Goal: Find contact information: Find contact information

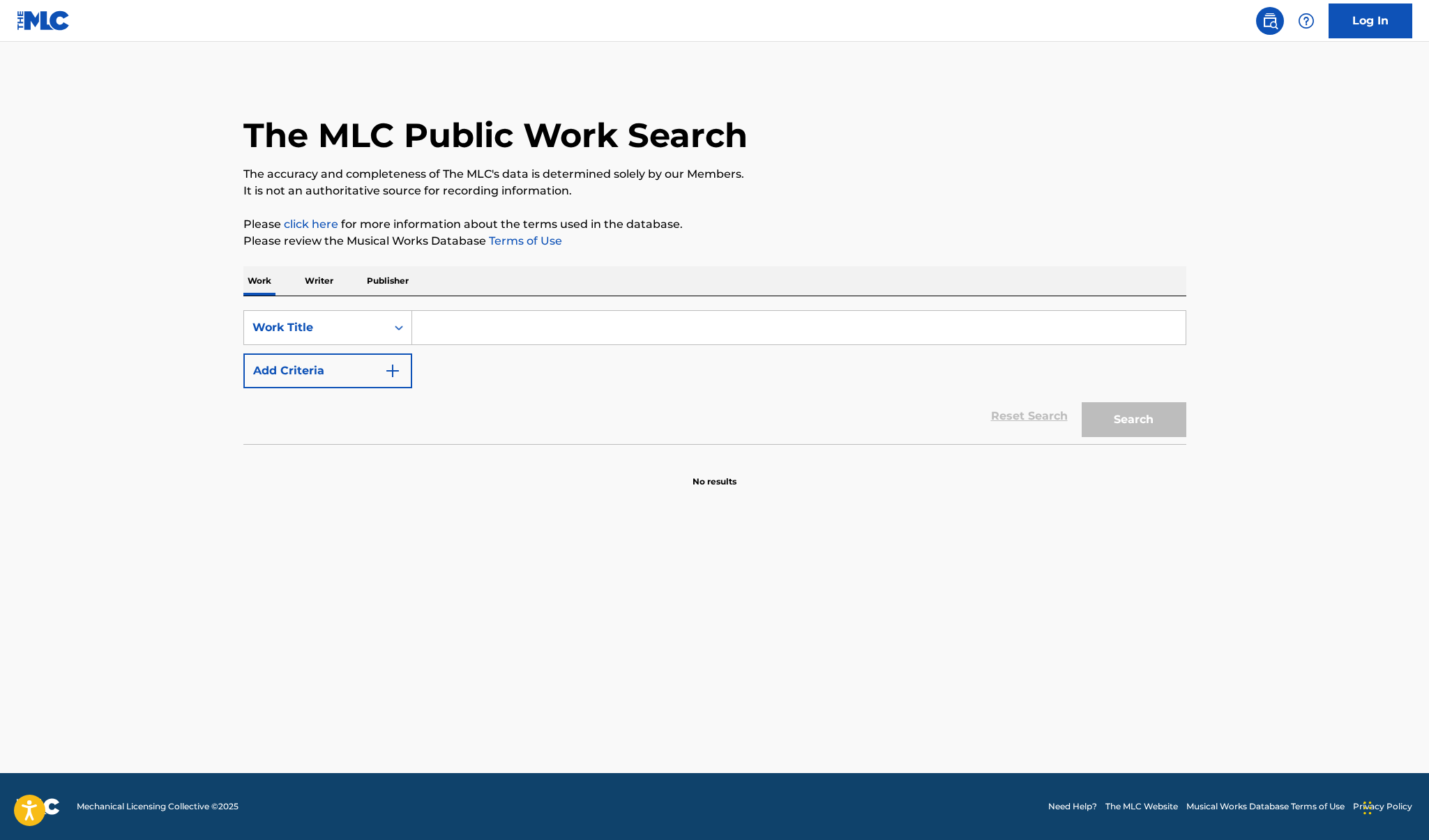
click at [593, 320] on input "Search Form" at bounding box center [799, 327] width 774 height 34
type input "13 angels standing gaurd"
click at [1134, 420] on button "Search" at bounding box center [1134, 420] width 105 height 35
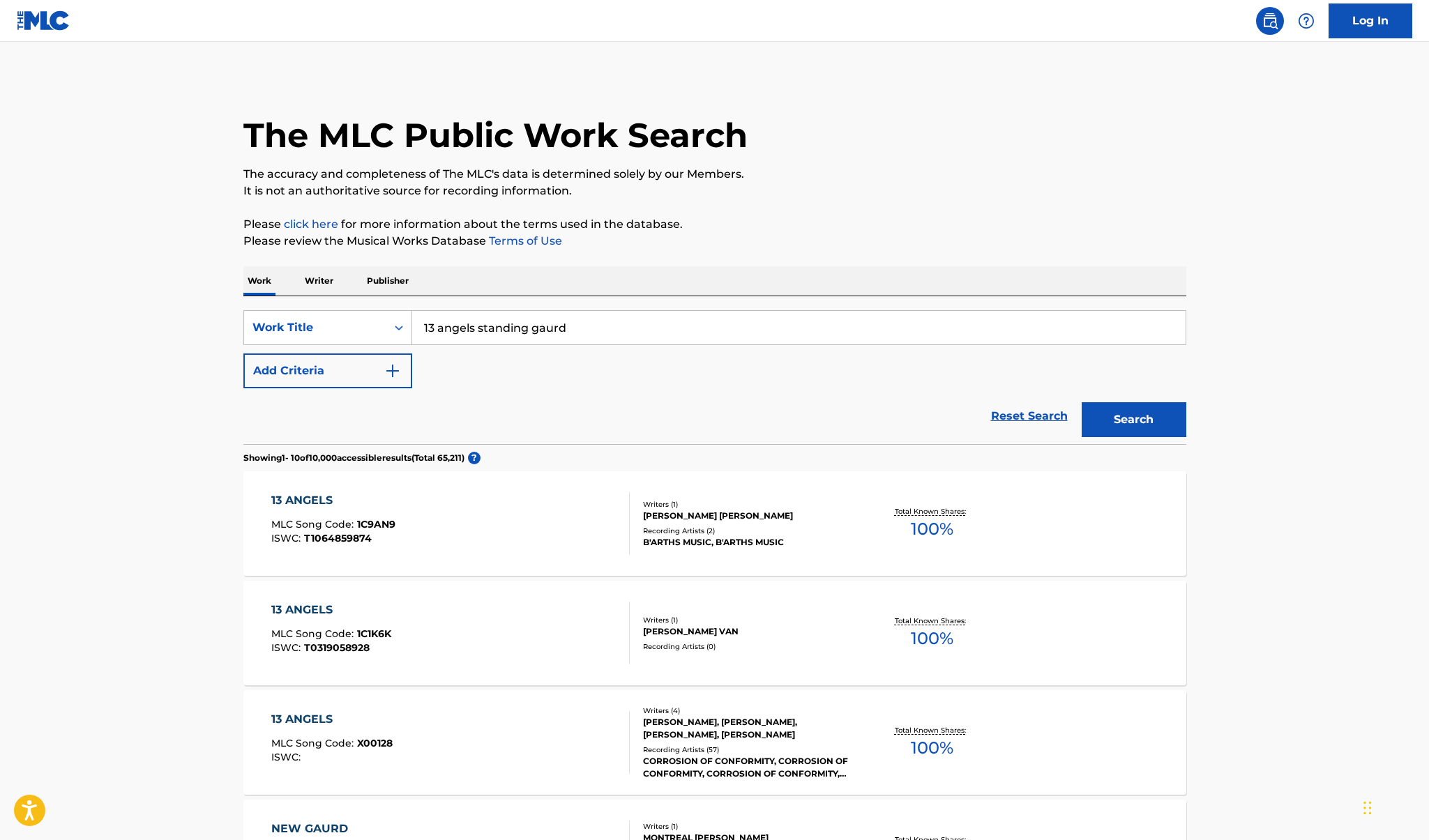
click at [300, 290] on div "Work Writer Publisher" at bounding box center [715, 281] width 943 height 29
click at [317, 284] on p "Writer" at bounding box center [318, 281] width 37 height 29
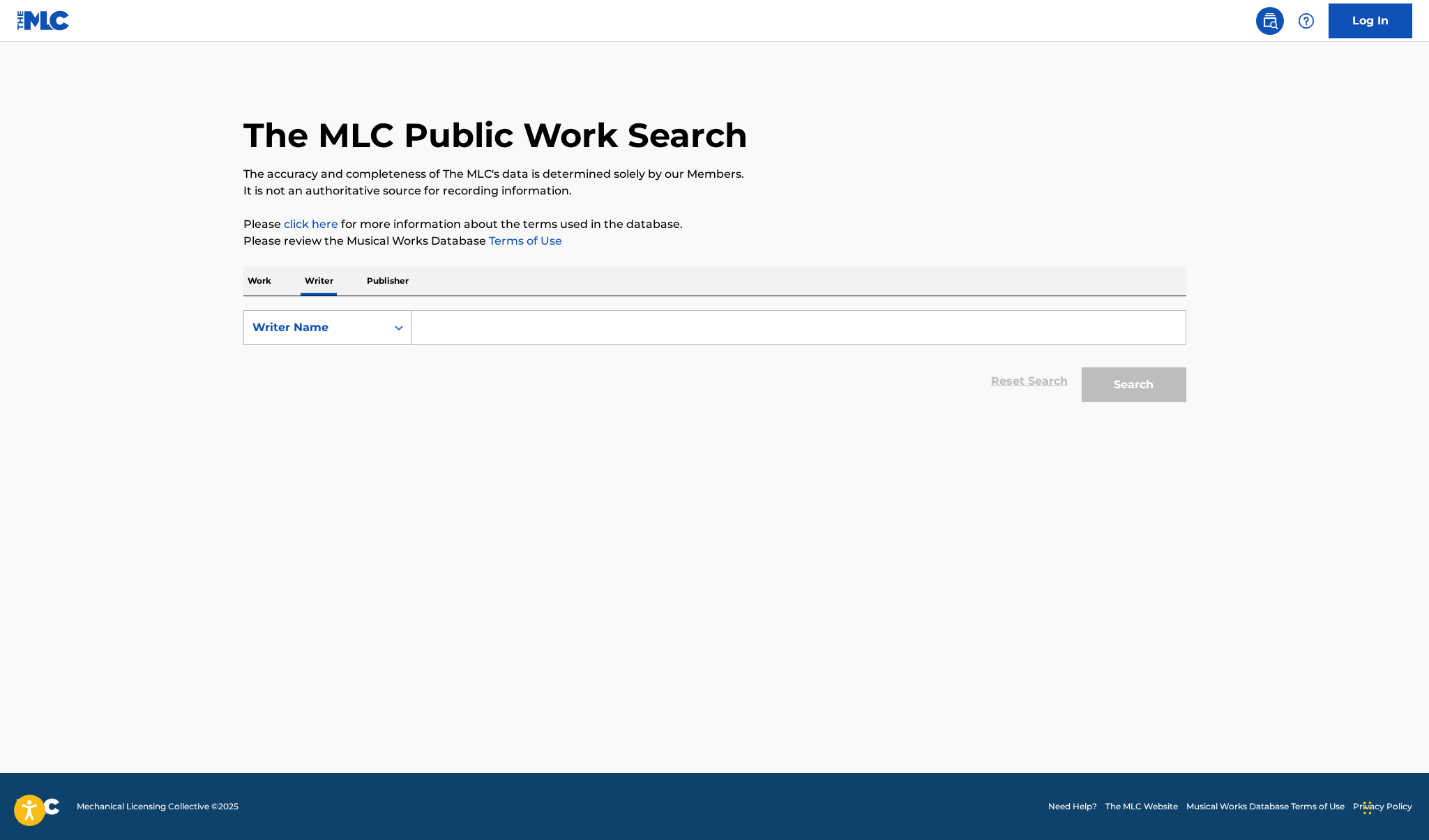
click at [313, 328] on div "Writer Name" at bounding box center [315, 328] width 125 height 16
click at [495, 317] on input "Search Form" at bounding box center [799, 327] width 774 height 34
click at [1134, 385] on button "Search" at bounding box center [1134, 385] width 105 height 35
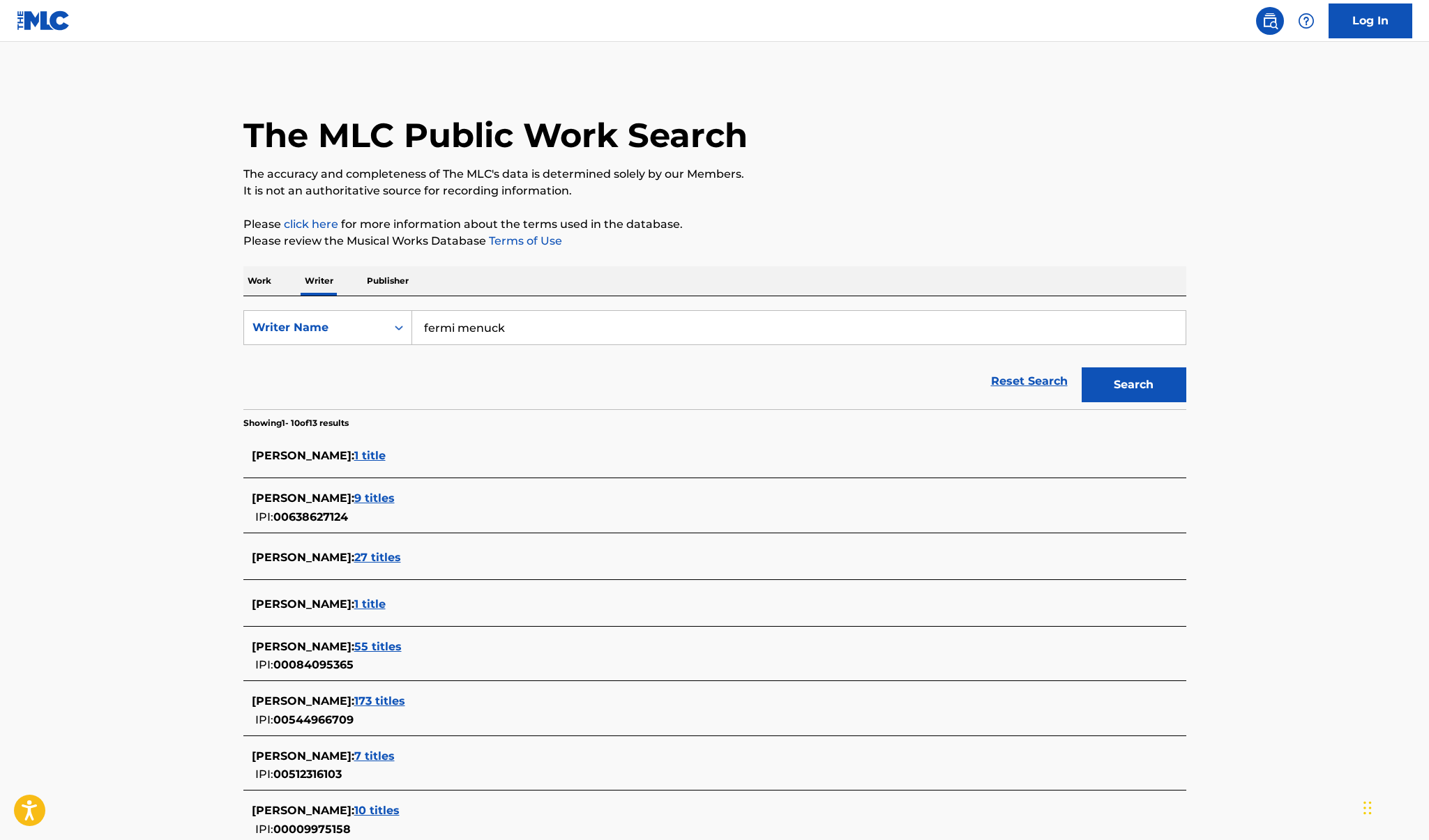
click at [427, 332] on input "fermi menuck" at bounding box center [799, 327] width 774 height 34
type input "[PERSON_NAME]"
click at [1134, 385] on button "Search" at bounding box center [1134, 385] width 105 height 35
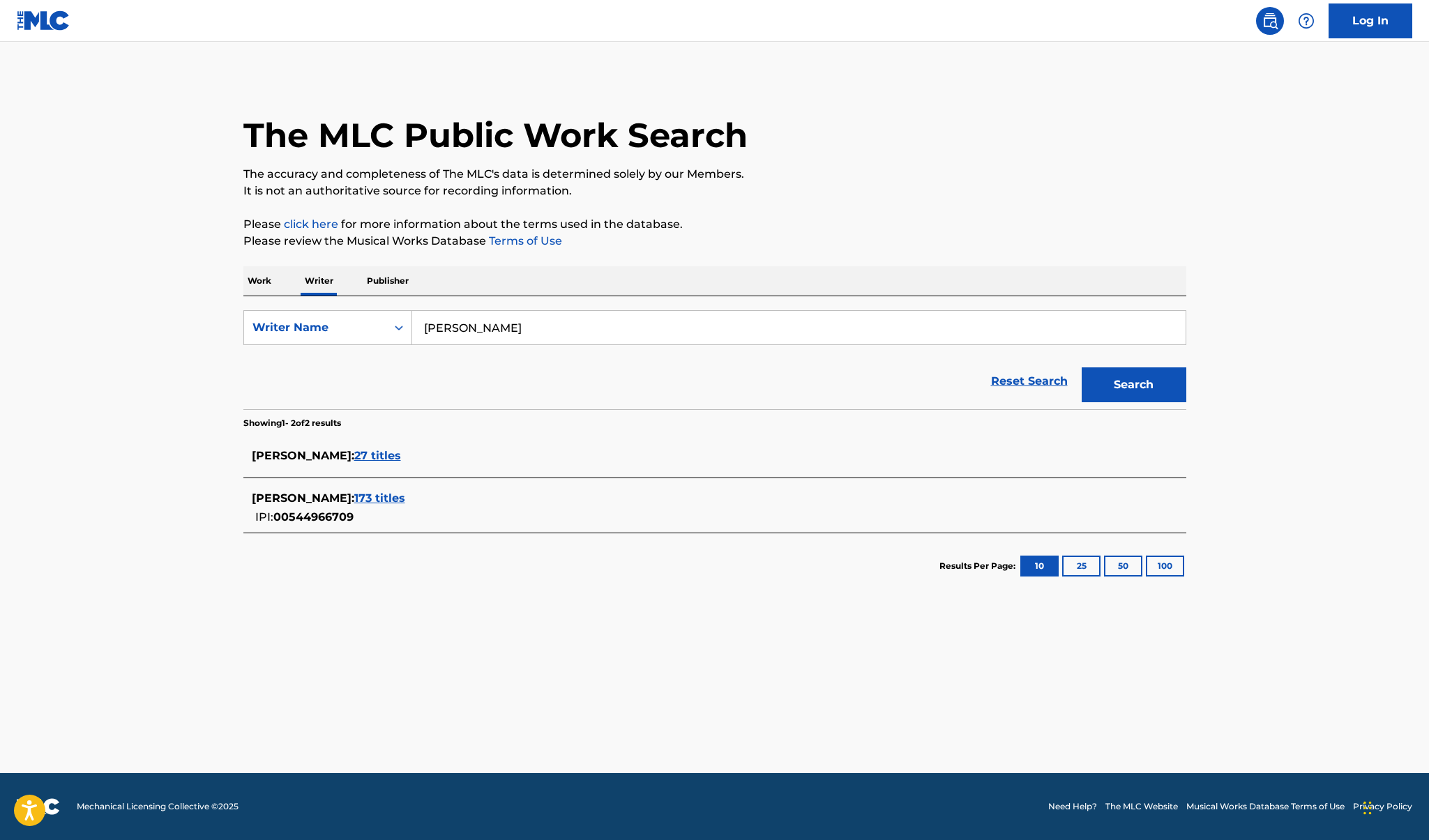
click at [373, 459] on span "27 titles" at bounding box center [377, 455] width 47 height 13
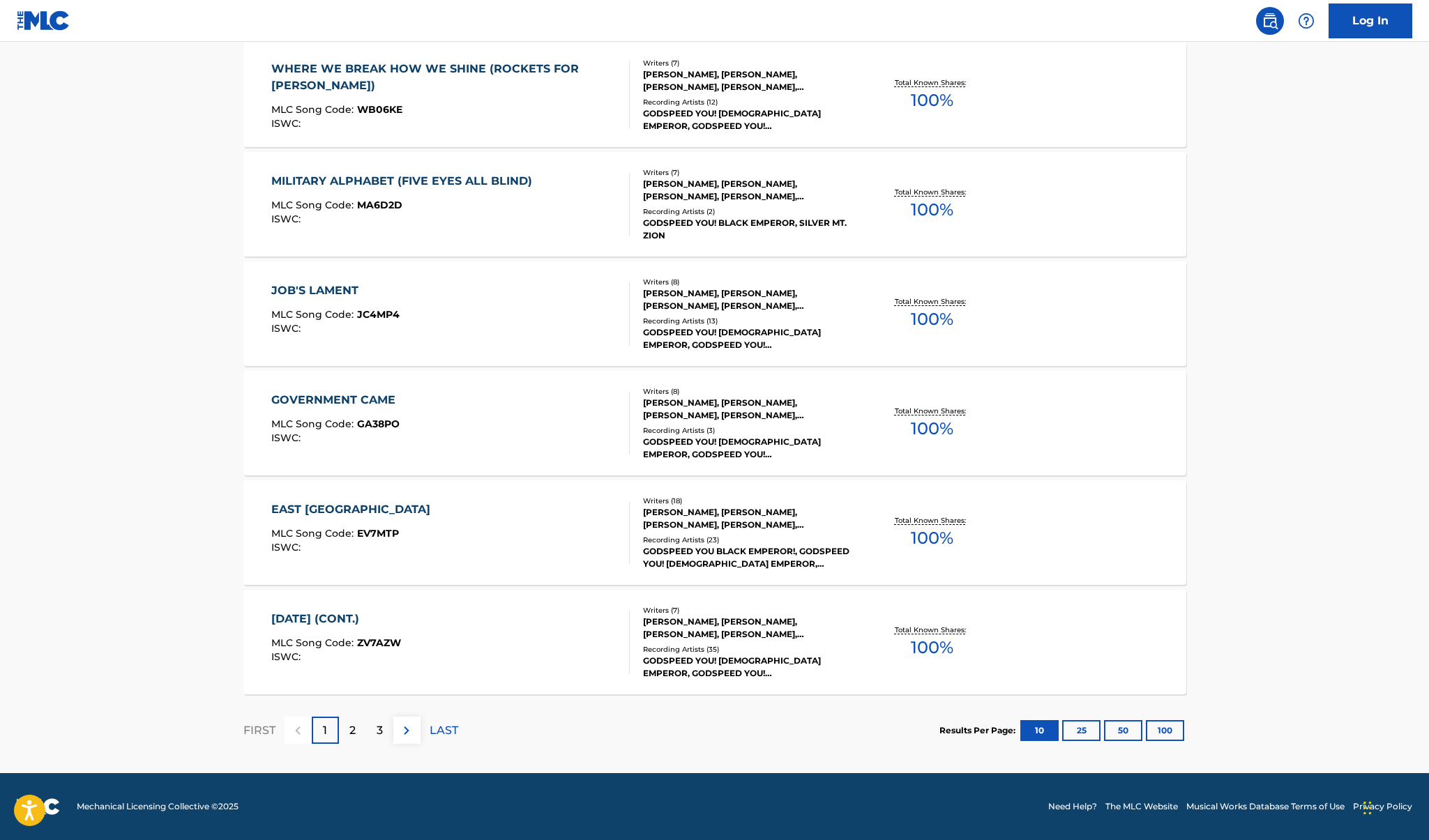
scroll to position [867, 0]
click at [404, 733] on img at bounding box center [406, 730] width 16 height 16
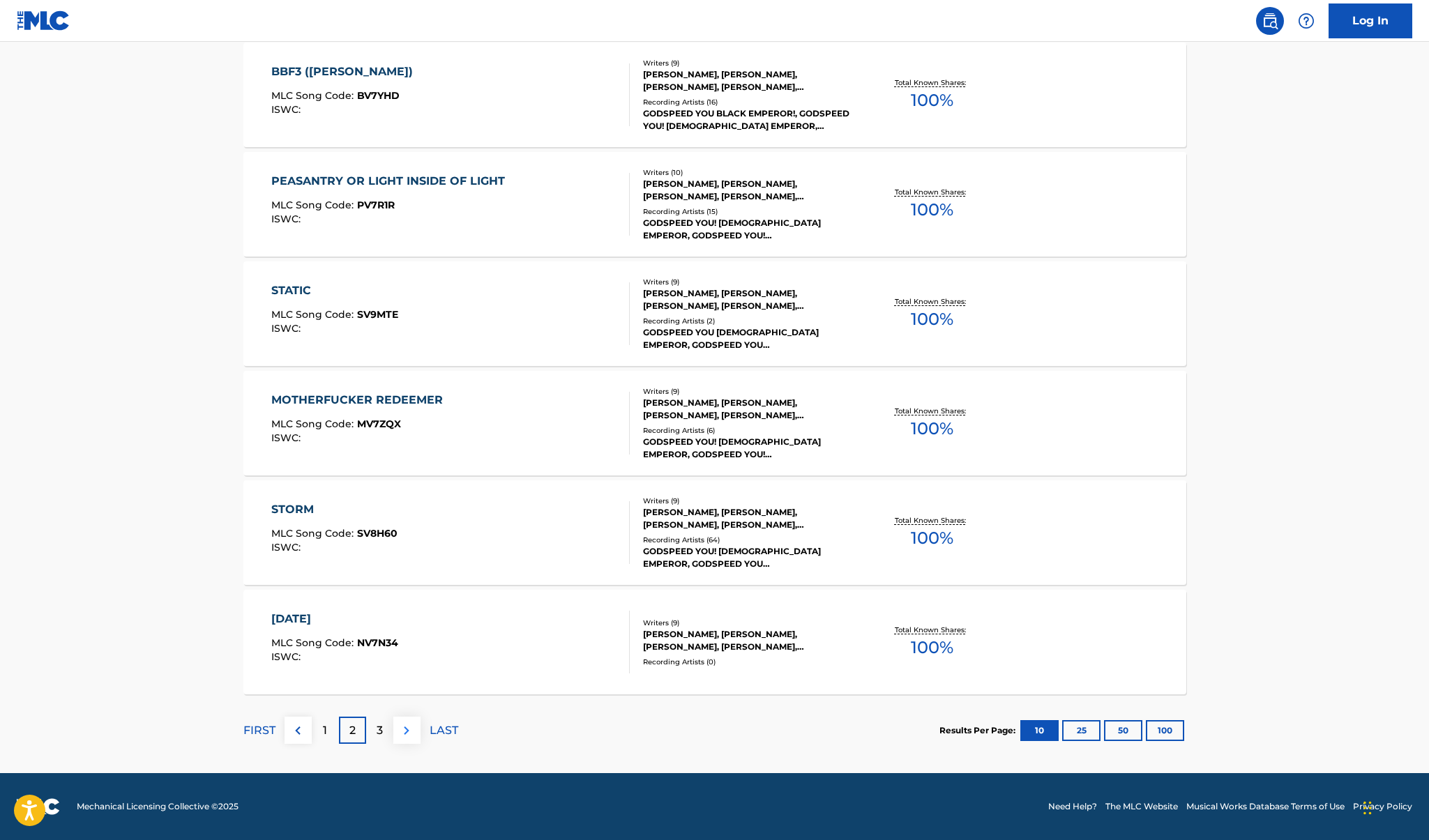
click at [409, 722] on img at bounding box center [406, 730] width 16 height 16
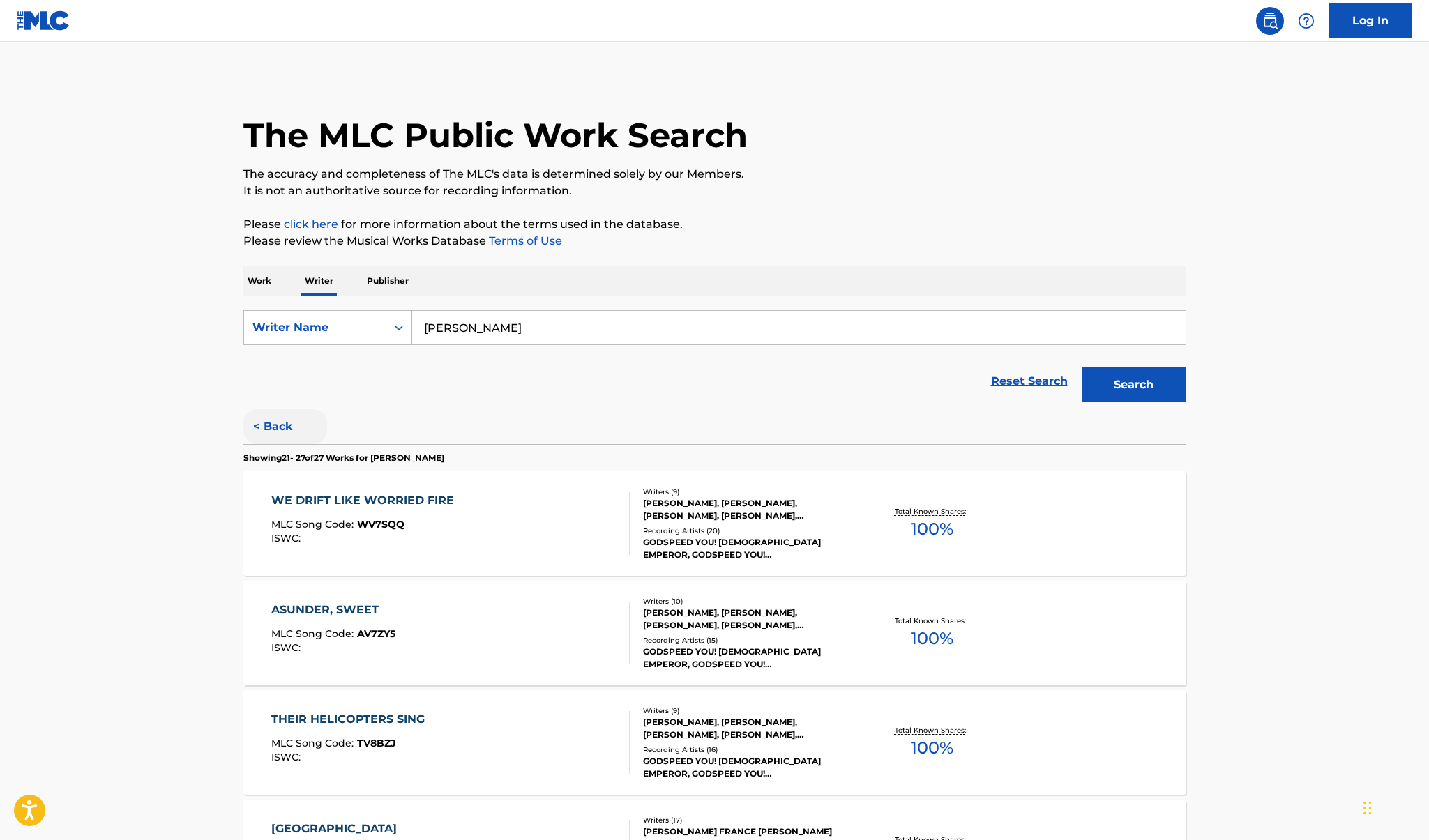
scroll to position [0, 0]
click at [255, 435] on button "< Back" at bounding box center [285, 426] width 84 height 35
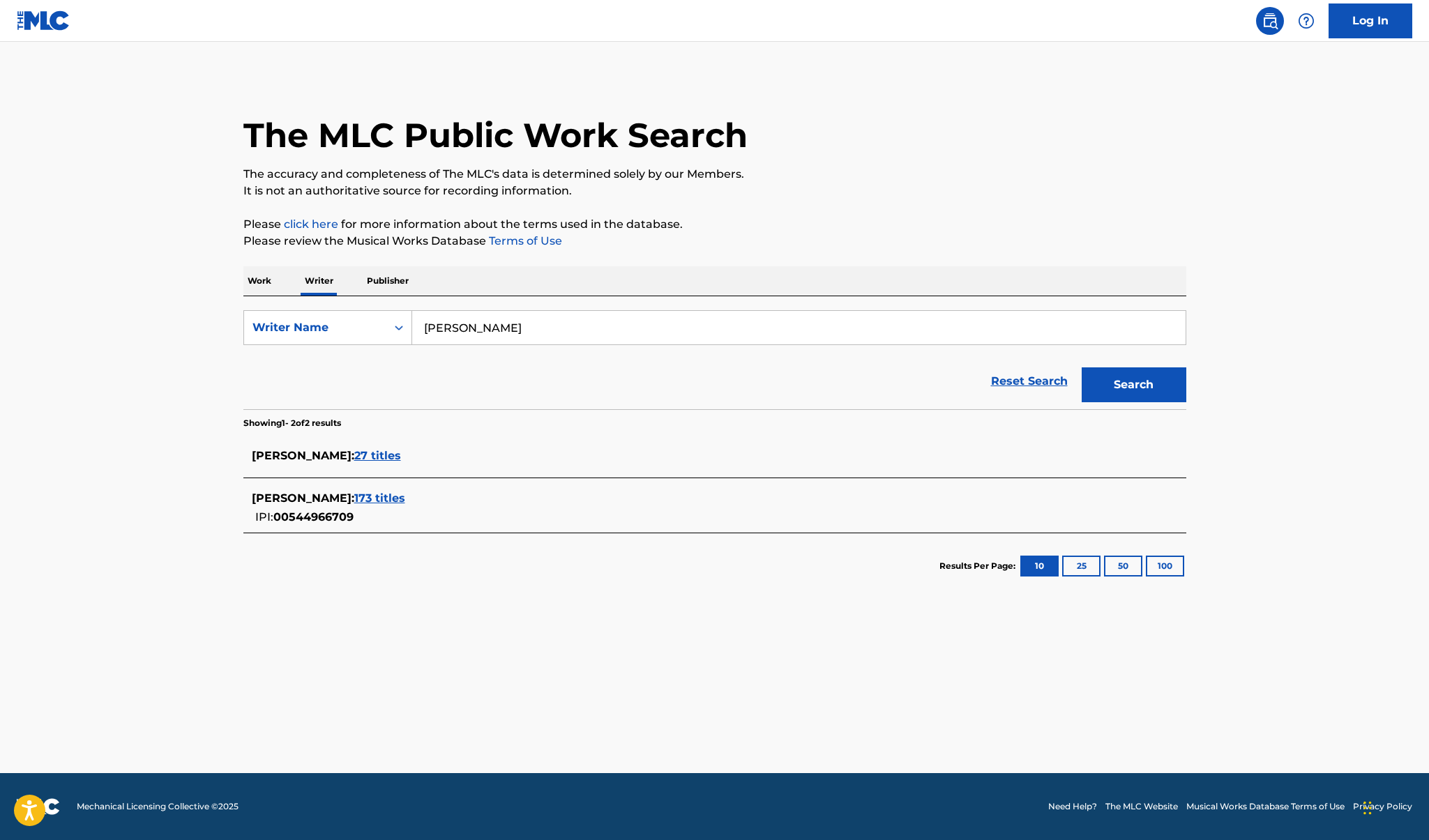
click at [367, 505] on div "[PERSON_NAME] : 173 titles" at bounding box center [697, 498] width 890 height 16
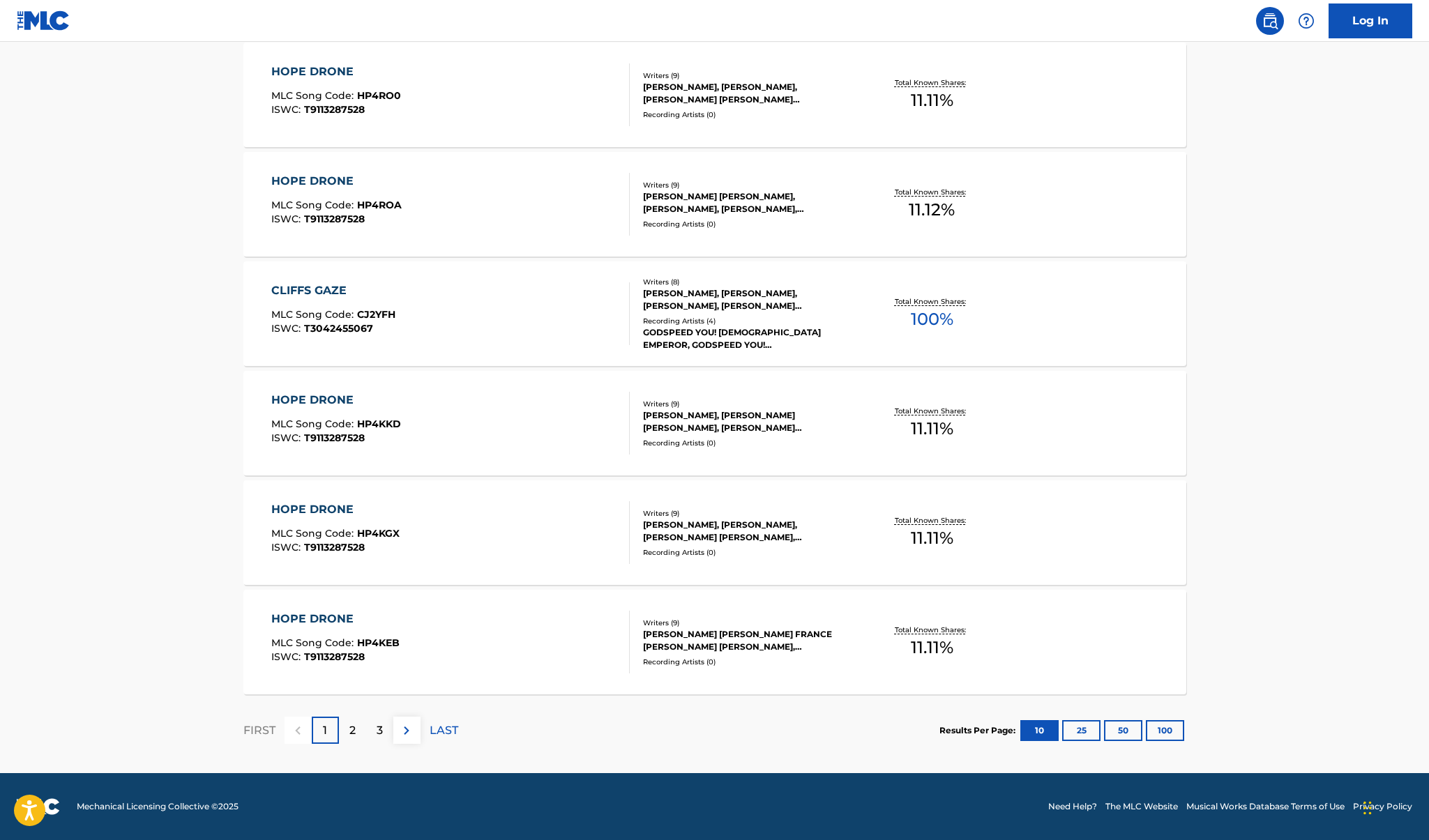
scroll to position [867, 0]
click at [1168, 727] on button "100" at bounding box center [1165, 731] width 38 height 21
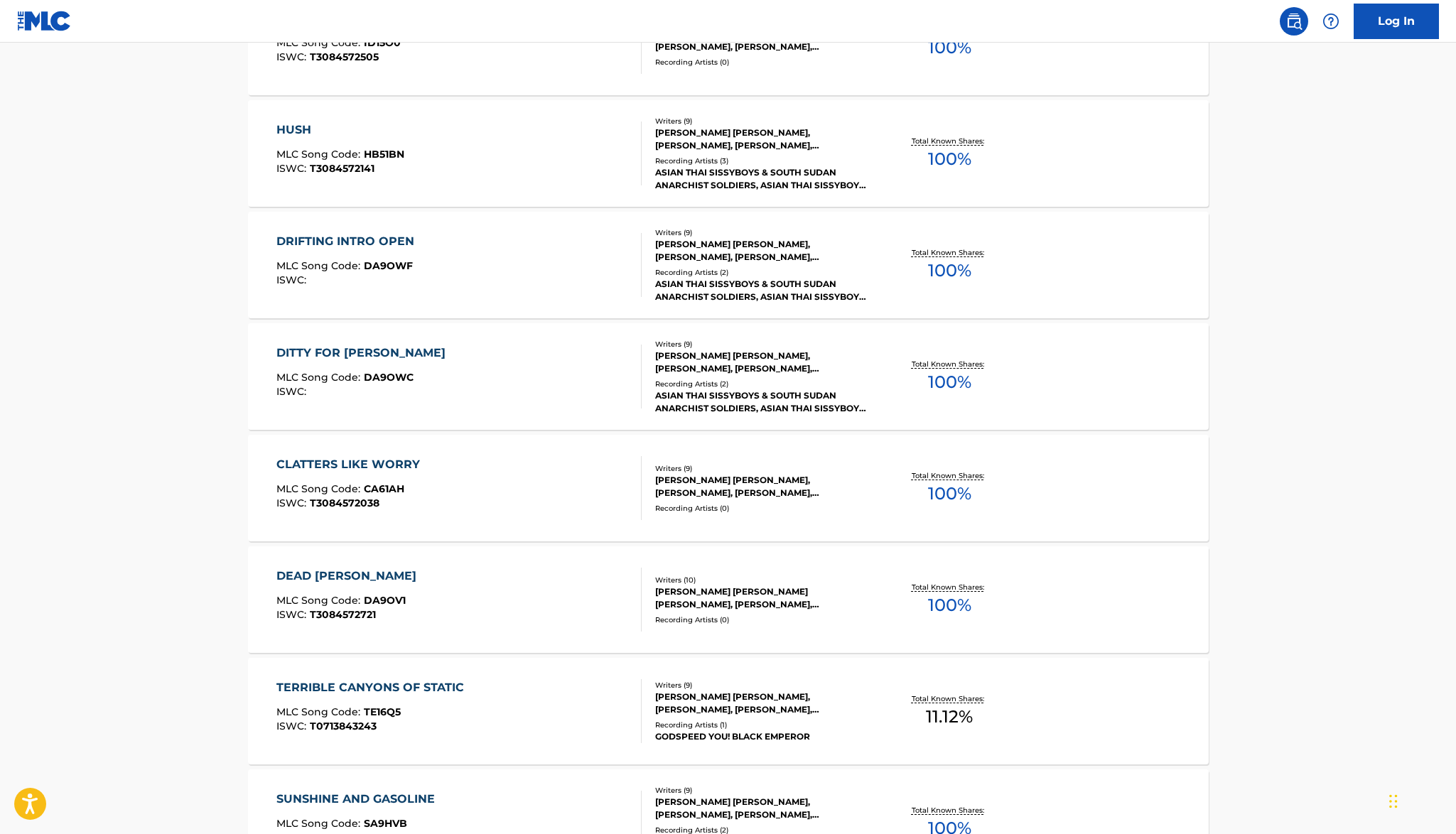
scroll to position [7008, 0]
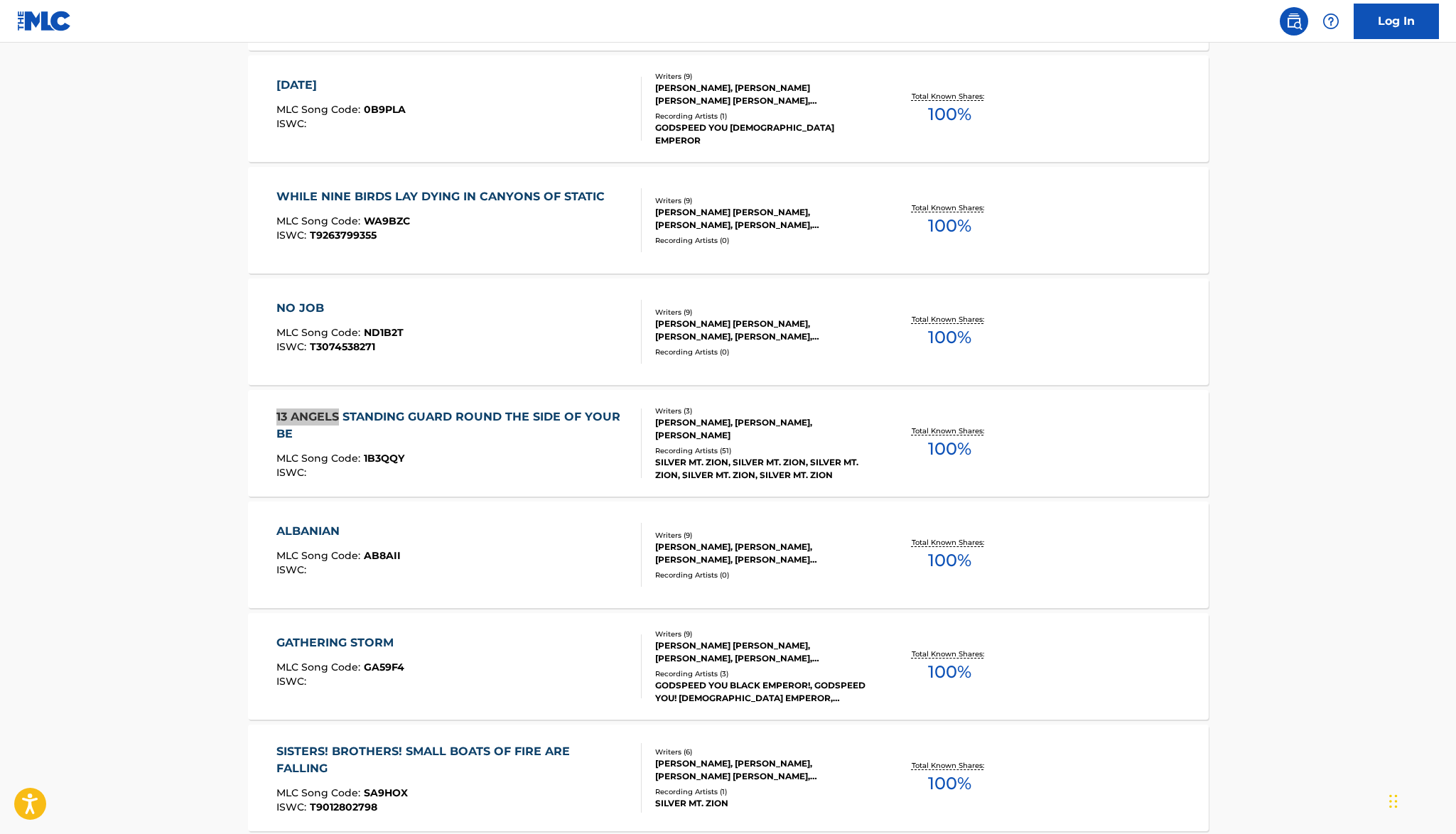
click at [556, 418] on div "13 ANGELS STANDING GUARD ROUND THE SIDE OF YOUR BE" at bounding box center [453, 425] width 353 height 34
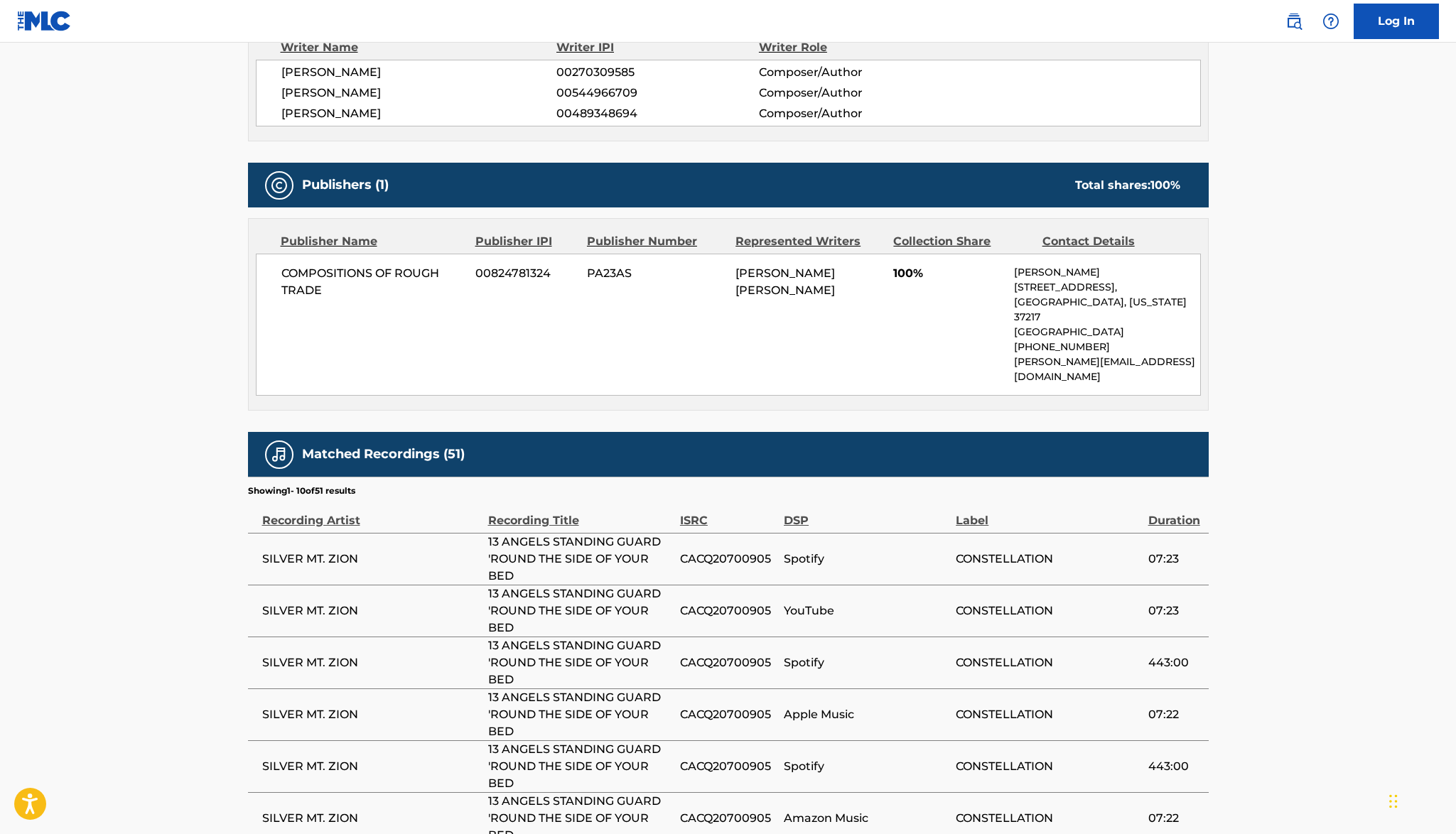
scroll to position [360, 0]
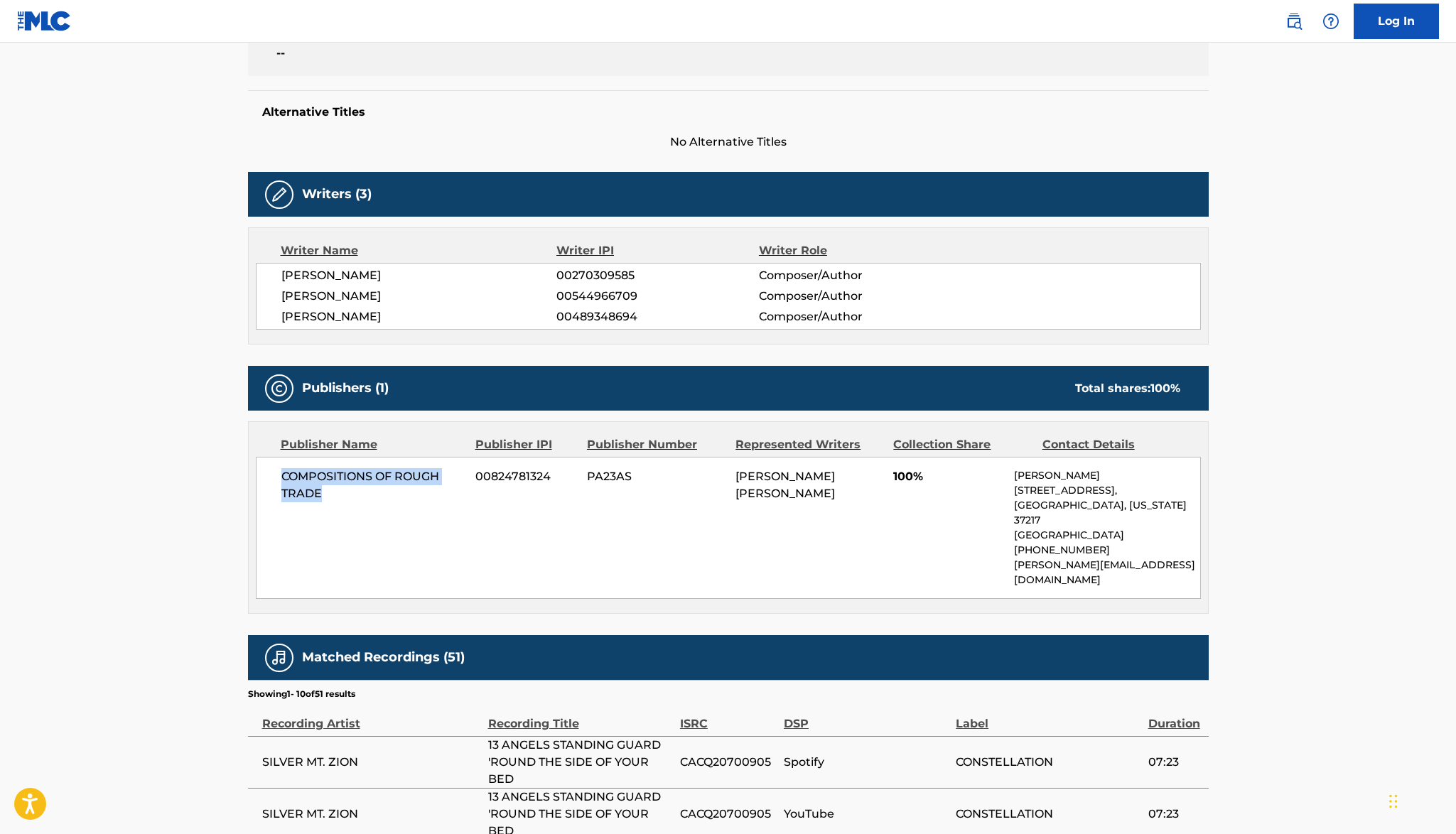
drag, startPoint x: 282, startPoint y: 473, endPoint x: 364, endPoint y: 510, distance: 90.0
click at [365, 511] on div "COMPOSITIONS OF ROUGH TRADE 00824781324 PA23AS [PERSON_NAME] [PERSON_NAME] 100%…" at bounding box center [728, 527] width 945 height 142
drag, startPoint x: 1015, startPoint y: 549, endPoint x: 1232, endPoint y: 568, distance: 217.8
click at [1232, 568] on main "< Back to public search results Copy work link 13 ANGELS STANDING GUARD ROUND T…" at bounding box center [728, 531] width 1456 height 1698
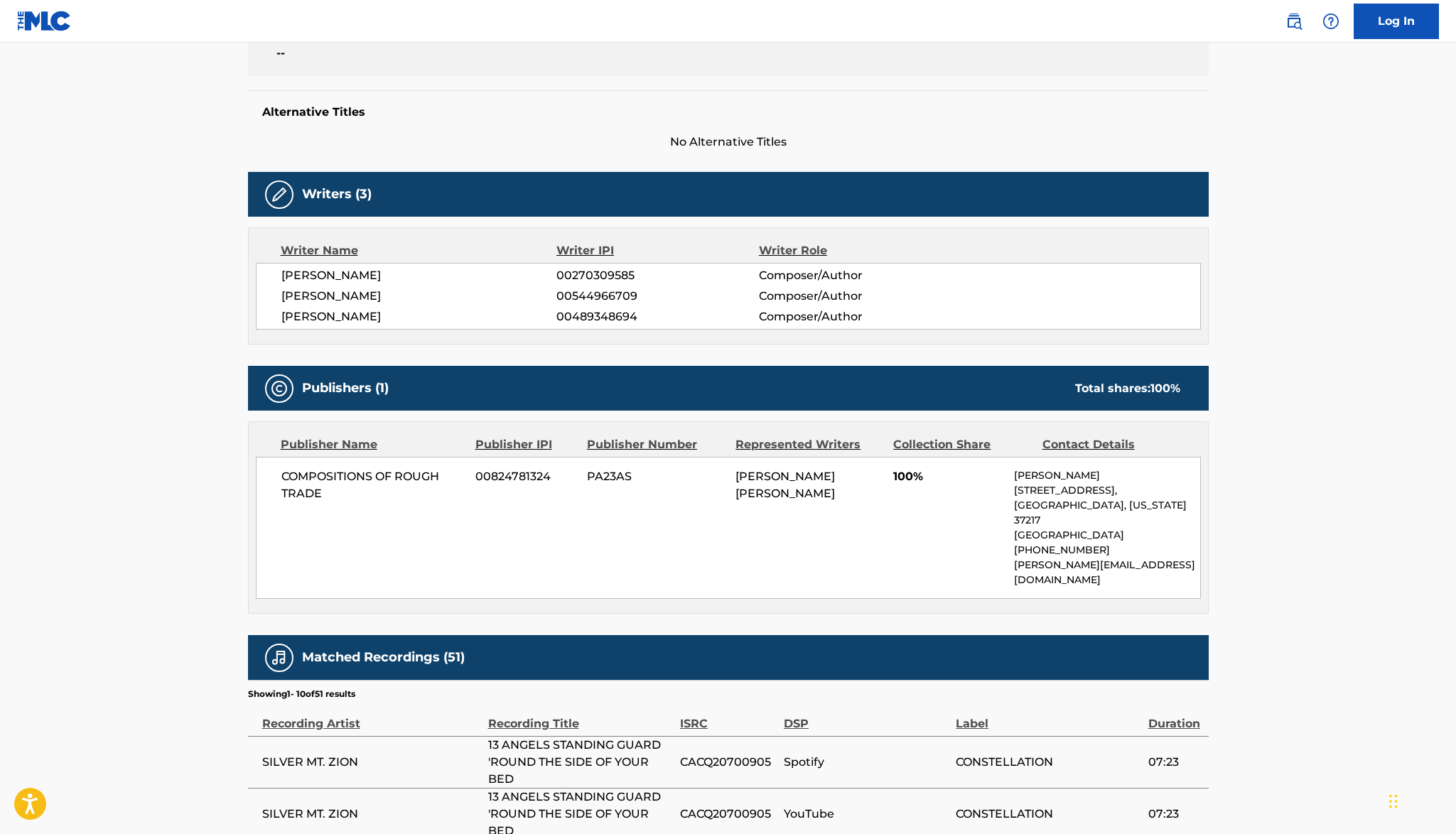
click at [1123, 558] on p "[PERSON_NAME][EMAIL_ADDRESS][DOMAIN_NAME]" at bounding box center [1107, 572] width 186 height 30
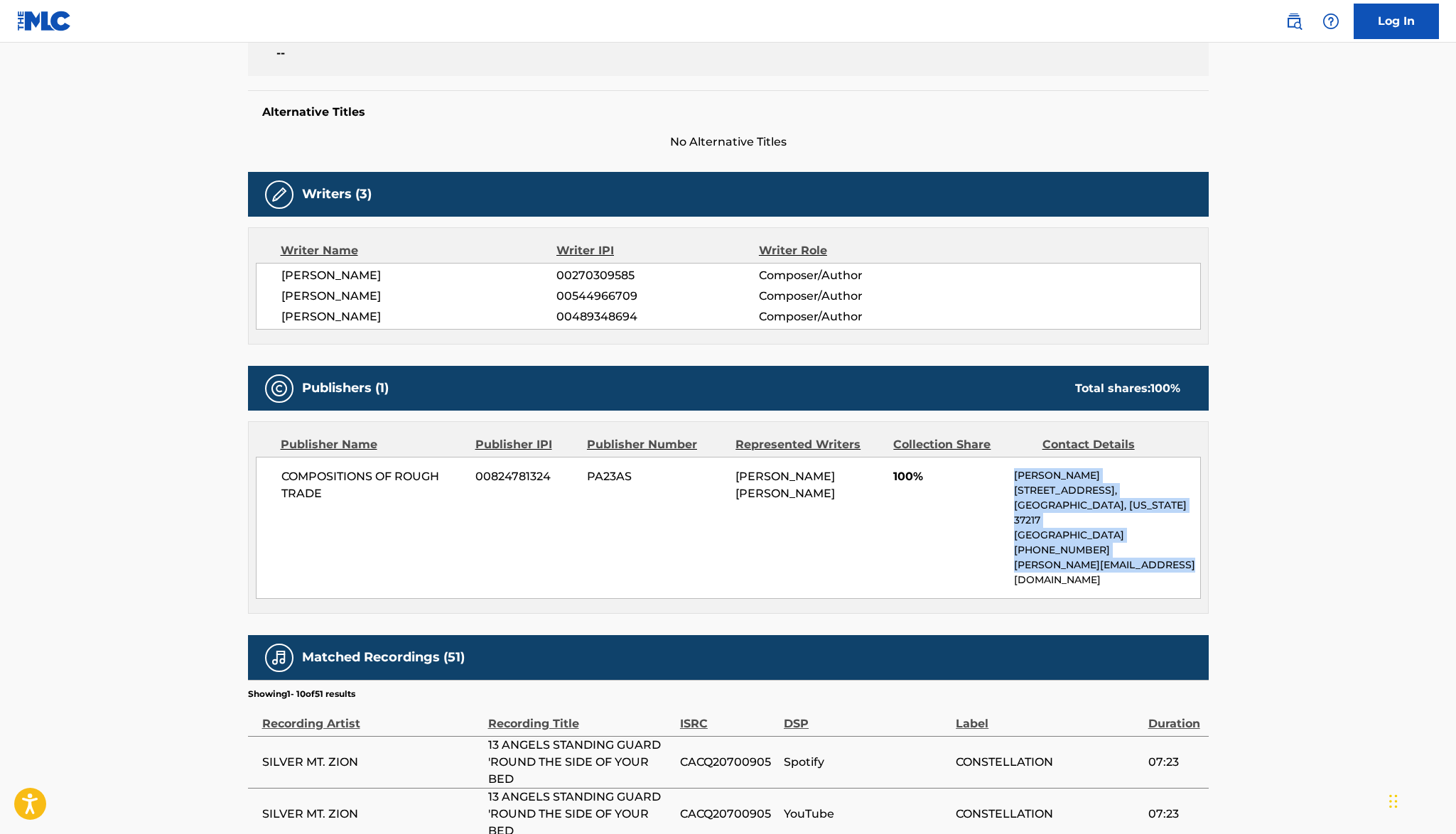
drag, startPoint x: 1015, startPoint y: 473, endPoint x: 1225, endPoint y: 578, distance: 234.8
click at [1225, 578] on div "< Back to public search results Copy work link 13 ANGELS STANDING GUARD ROUND T…" at bounding box center [728, 537] width 995 height 1639
drag, startPoint x: 1047, startPoint y: 550, endPoint x: 1179, endPoint y: 549, distance: 132.0
click at [1179, 558] on p "[PERSON_NAME][EMAIL_ADDRESS][DOMAIN_NAME]" at bounding box center [1107, 572] width 186 height 30
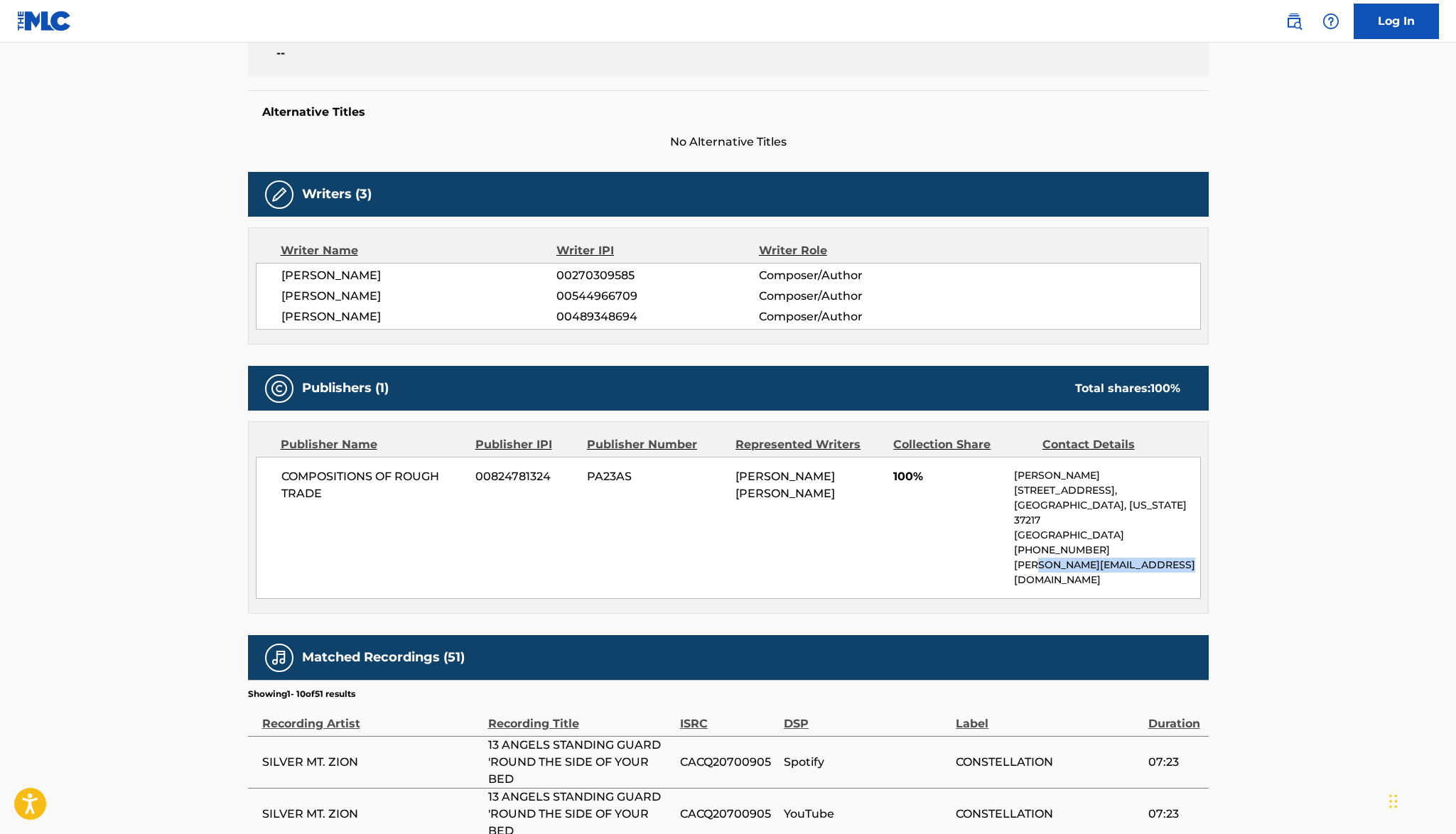
copy p "[DOMAIN_NAME]"
